Goal: Find specific page/section: Find specific page/section

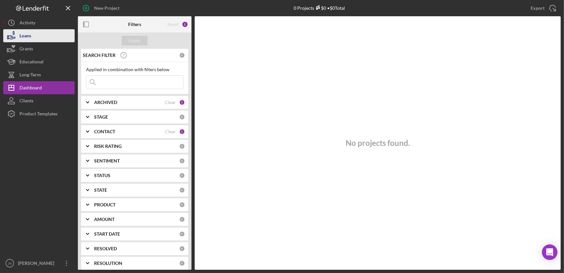
click at [29, 34] on div "Loans" at bounding box center [25, 36] width 12 height 15
